Goal: Transaction & Acquisition: Book appointment/travel/reservation

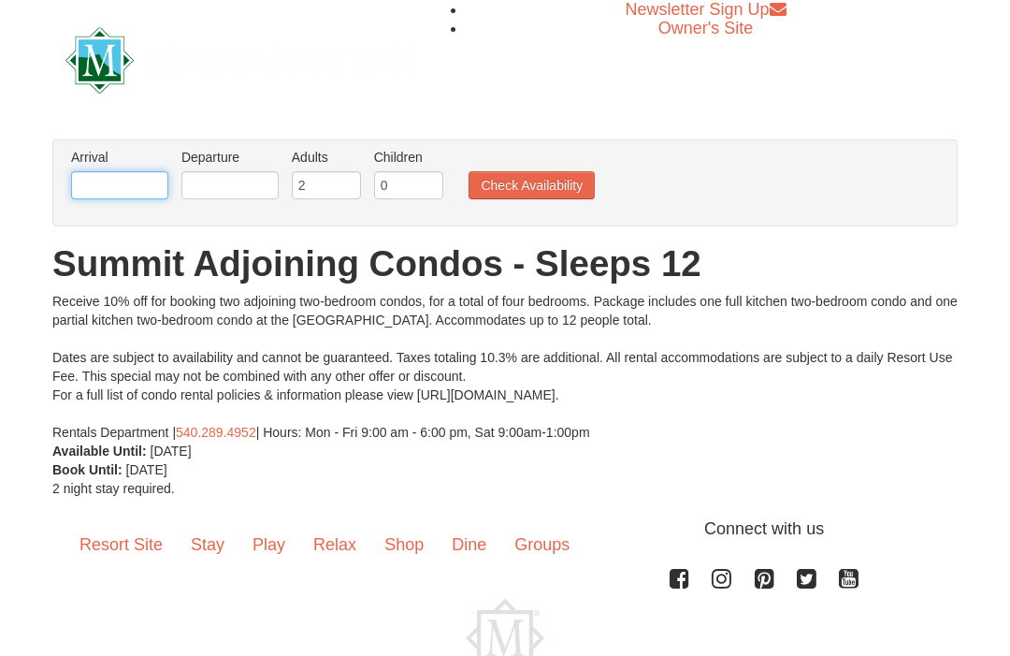
click at [125, 175] on input "text" at bounding box center [119, 185] width 97 height 28
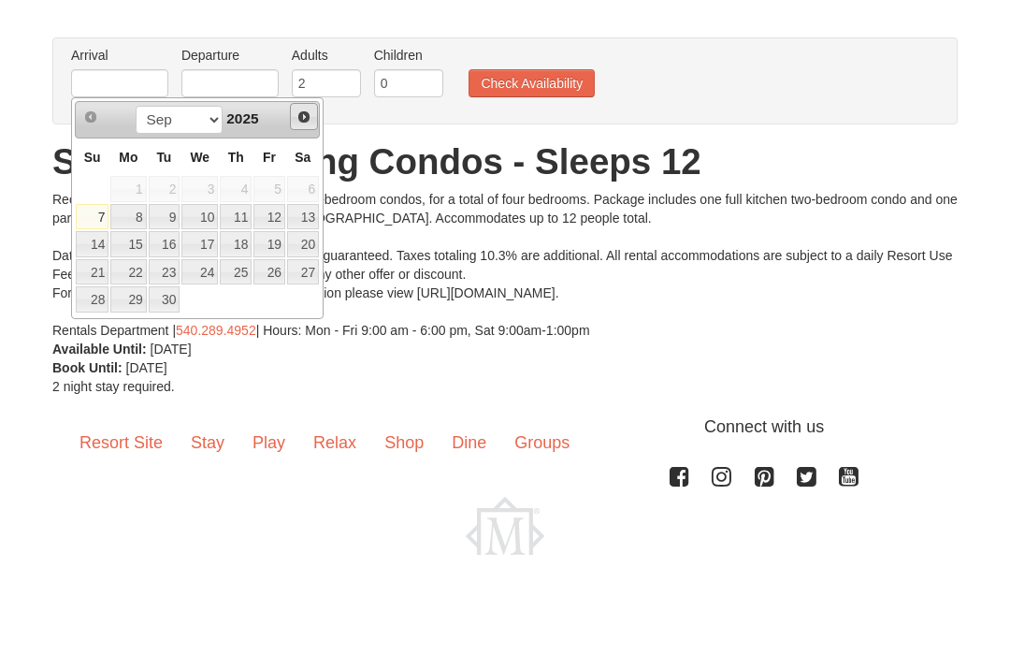
click at [308, 211] on span "Next" at bounding box center [304, 218] width 15 height 15
click at [315, 205] on link "Next" at bounding box center [304, 219] width 28 height 28
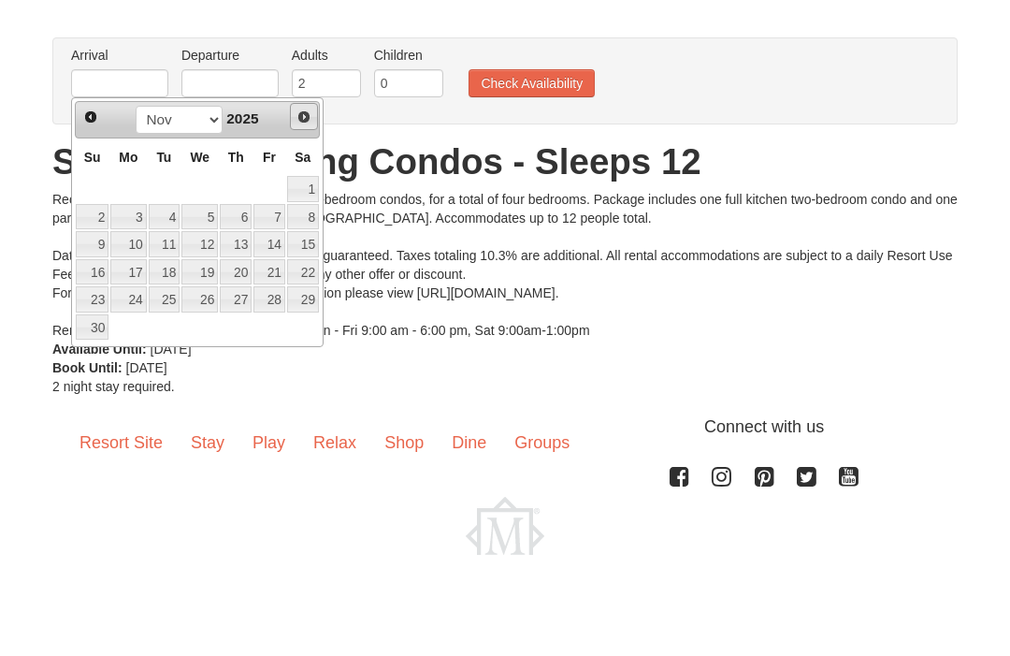
click at [310, 205] on link "Next" at bounding box center [304, 219] width 28 height 28
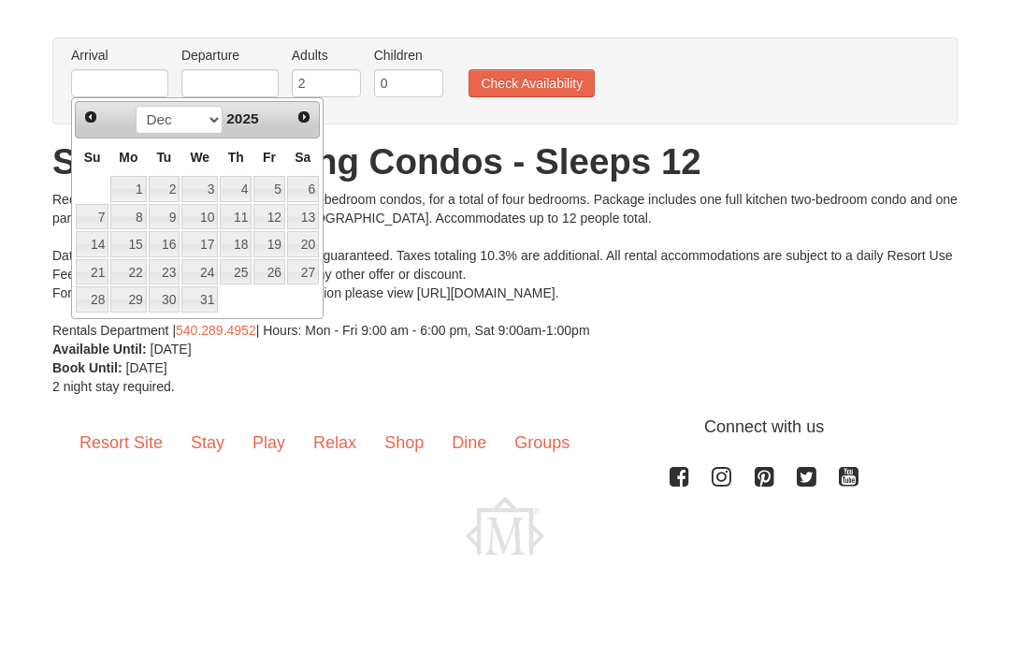
click at [141, 361] on link "22" at bounding box center [128, 374] width 36 height 26
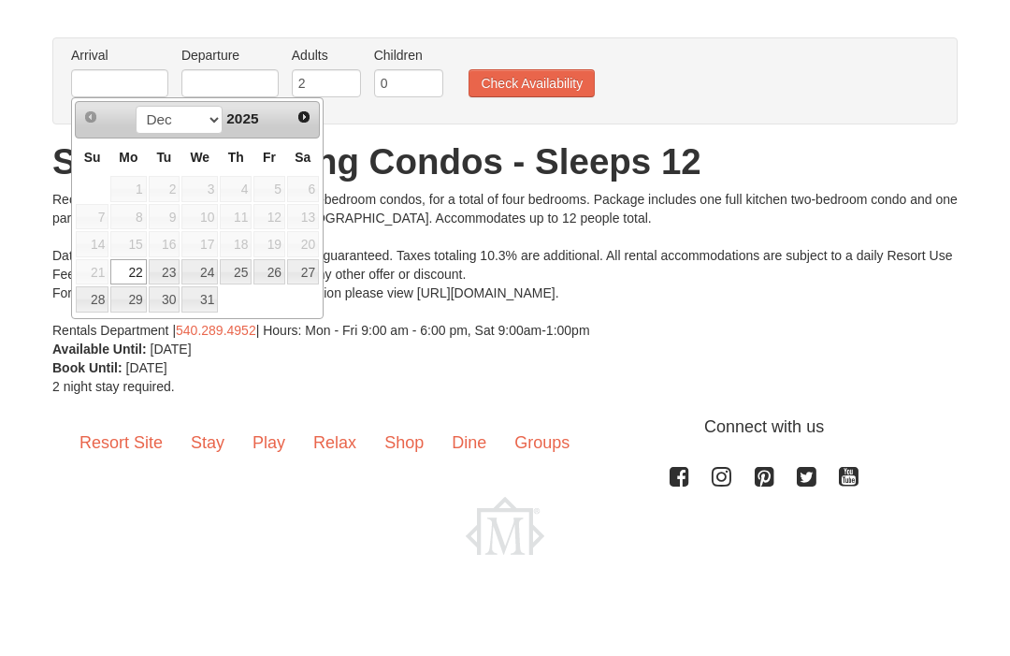
type input "[DATE]"
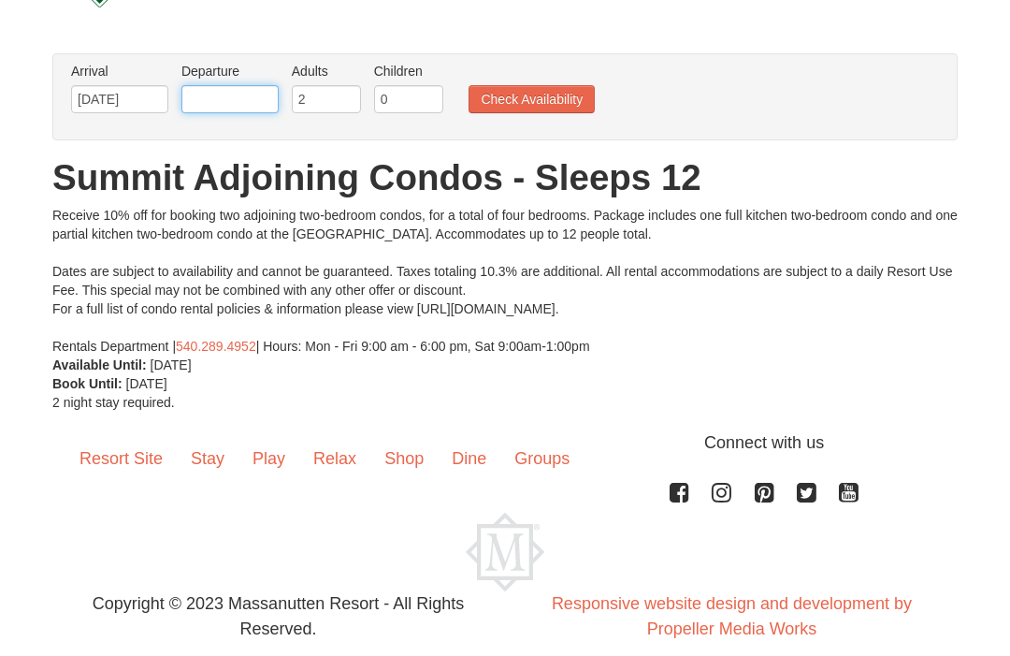
click at [252, 98] on input "text" at bounding box center [229, 100] width 97 height 28
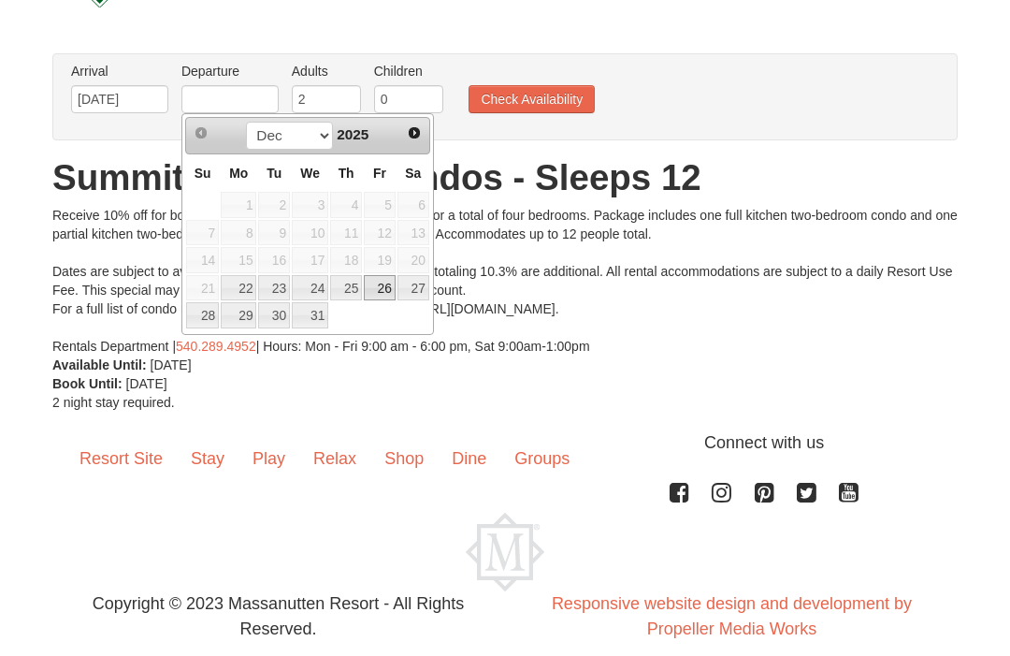
click at [383, 287] on link "26" at bounding box center [380, 289] width 32 height 26
type input "12/26/2025"
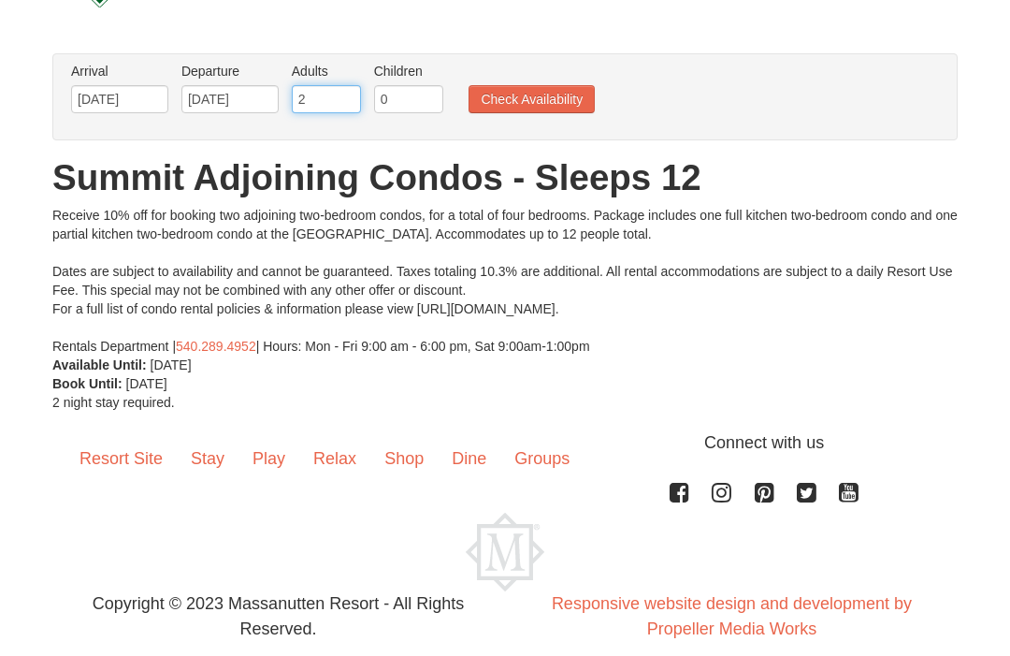
click at [335, 100] on input "2" at bounding box center [326, 100] width 69 height 28
type input "2"
type input "12"
click at [421, 112] on input "0" at bounding box center [408, 100] width 69 height 28
type input "02"
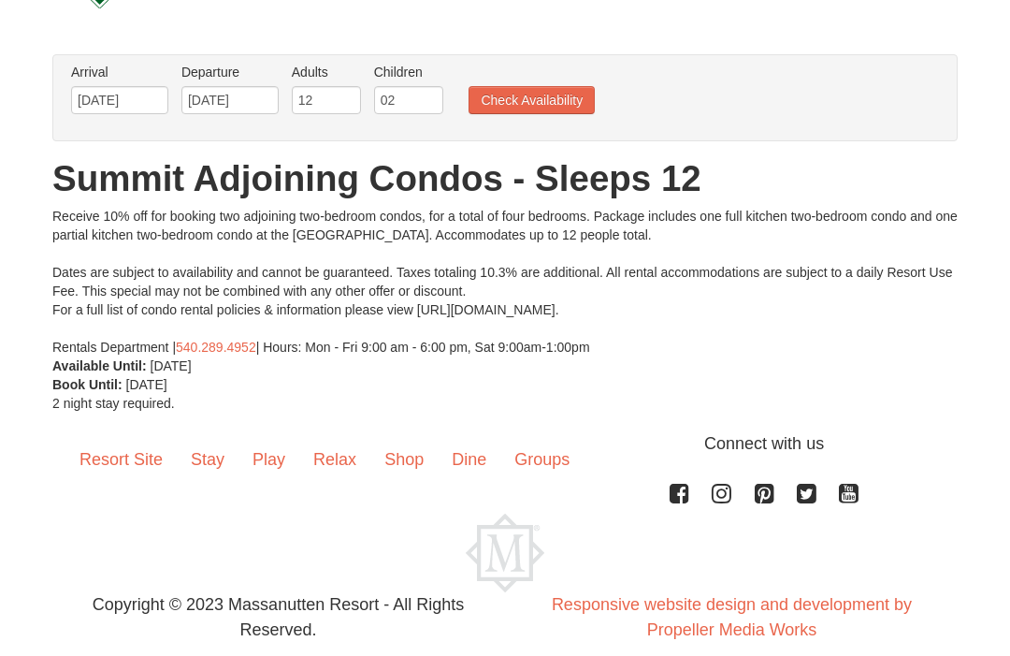
click at [542, 112] on button "Check Availability" at bounding box center [532, 100] width 126 height 28
